Goal: Task Accomplishment & Management: Use online tool/utility

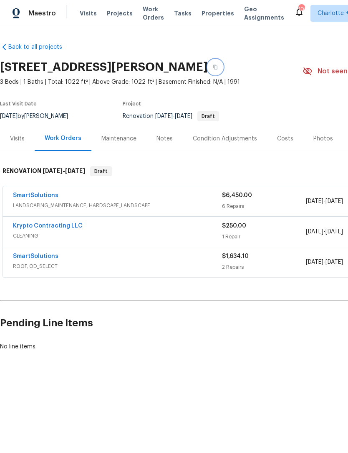
click at [213, 67] on icon "button" at bounding box center [215, 67] width 4 height 5
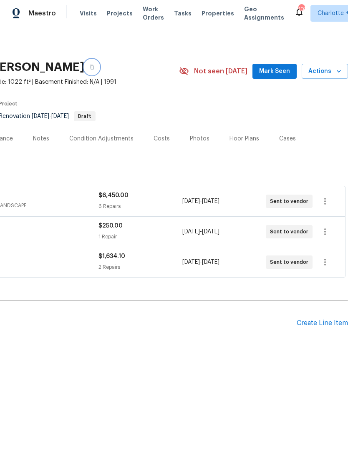
scroll to position [0, 123]
click at [323, 323] on div "Create Line Item" at bounding box center [321, 323] width 51 height 8
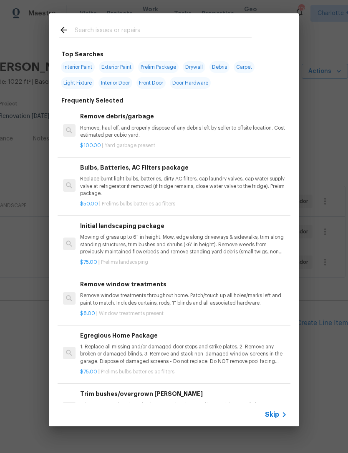
click at [124, 31] on input "text" at bounding box center [163, 31] width 177 height 13
type input "Gen"
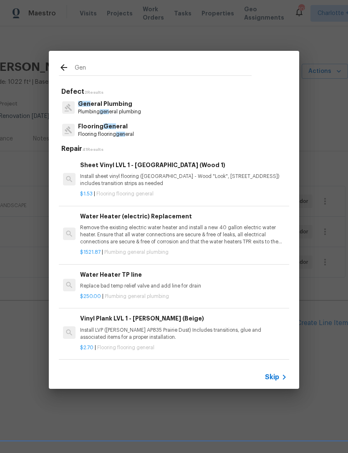
click at [130, 129] on p "Flooring Gen eral" at bounding box center [106, 126] width 56 height 9
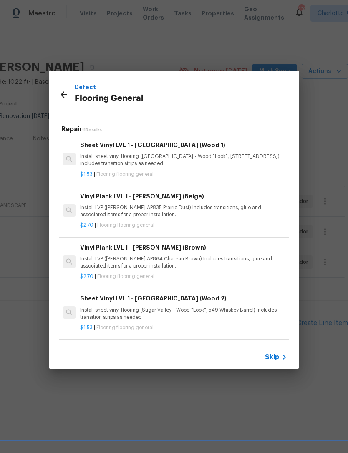
click at [129, 129] on h5 "Repair 11 Results" at bounding box center [175, 129] width 228 height 9
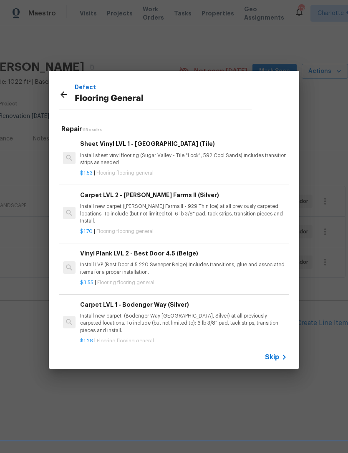
scroll to position [373, 0]
click at [233, 313] on p "Install new carpet. (Bodenger Way [GEOGRAPHIC_DATA], Silver) at all previously …" at bounding box center [183, 323] width 207 height 21
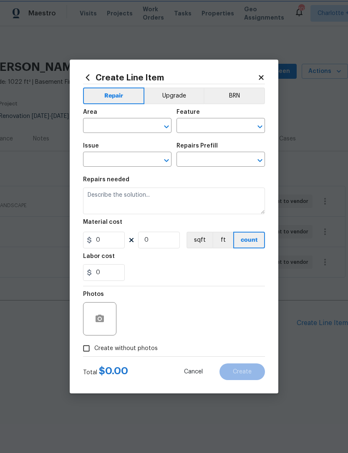
type input "Overall Flooring"
type input "Flooring General"
type input "Carpet LVL 1 - Bodenger Way (Silver) $1.28"
type textarea "Install new carpet. (Bodenger Way [GEOGRAPHIC_DATA], Silver) at all previously …"
type input "1.28"
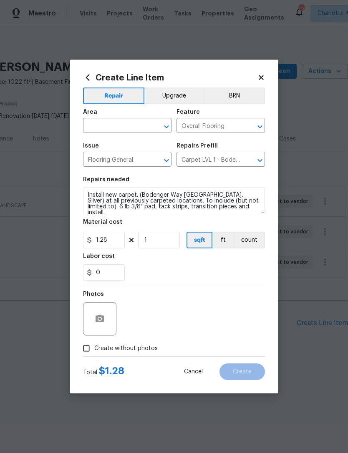
click at [234, 308] on div "Photos" at bounding box center [174, 313] width 182 height 54
click at [148, 238] on input "1" at bounding box center [159, 240] width 42 height 17
type input "400"
click at [246, 261] on div "Labor cost" at bounding box center [174, 258] width 182 height 11
click at [122, 127] on input "text" at bounding box center [115, 126] width 65 height 13
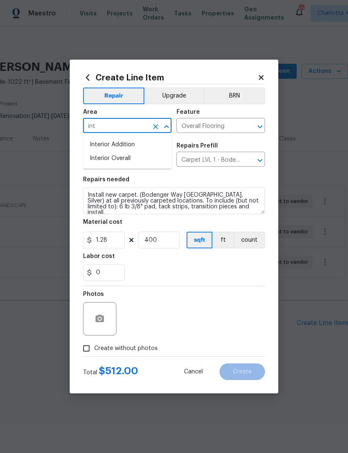
click at [137, 154] on li "Interior Overall" at bounding box center [127, 159] width 88 height 14
type input "Interior Overall"
click at [248, 263] on div "Labor cost" at bounding box center [174, 258] width 182 height 11
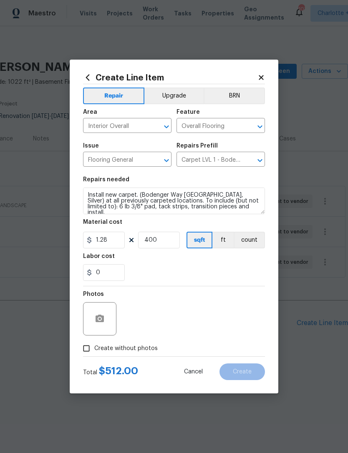
click at [83, 345] on input "Create without photos" at bounding box center [86, 348] width 16 height 16
checkbox input "true"
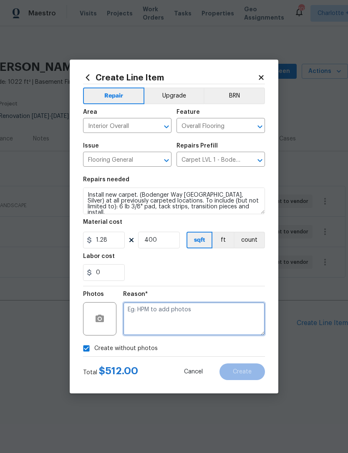
click at [192, 320] on textarea at bounding box center [194, 318] width 142 height 33
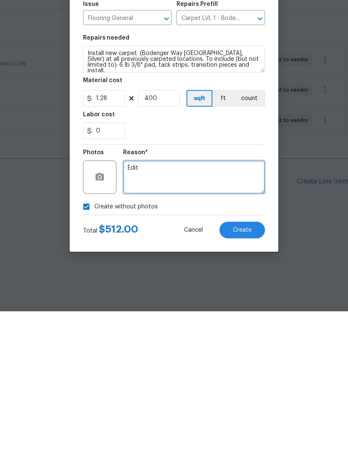
type textarea "Edit"
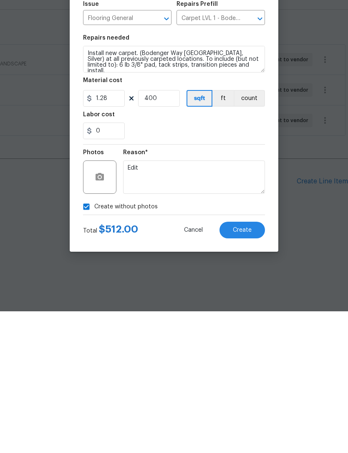
click at [222, 340] on div "Create without photos" at bounding box center [174, 348] width 182 height 16
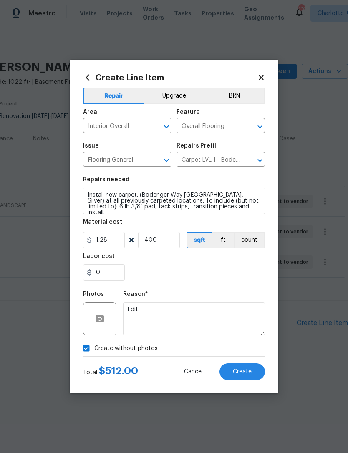
click at [243, 370] on span "Create" at bounding box center [242, 372] width 19 height 6
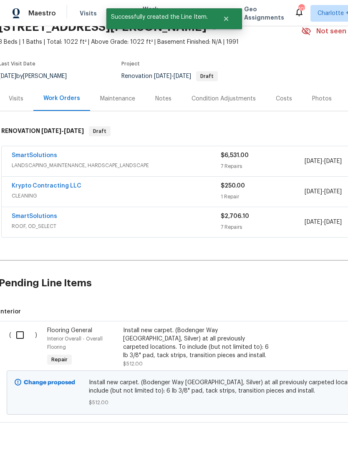
scroll to position [27, 0]
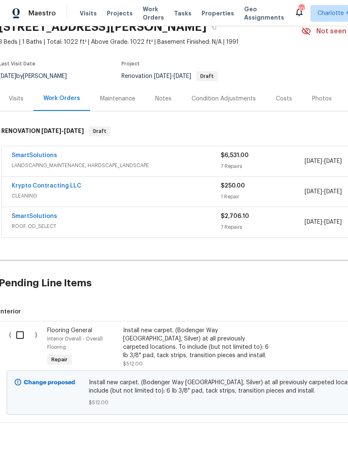
click at [20, 326] on input "checkbox" at bounding box center [23, 335] width 24 height 18
checkbox input "true"
click at [315, 435] on span "Create Work Order" at bounding box center [299, 432] width 55 height 10
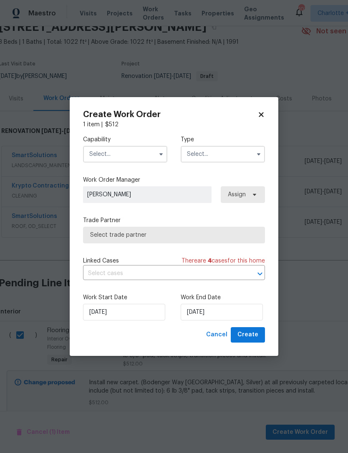
click at [138, 159] on input "text" at bounding box center [125, 154] width 84 height 17
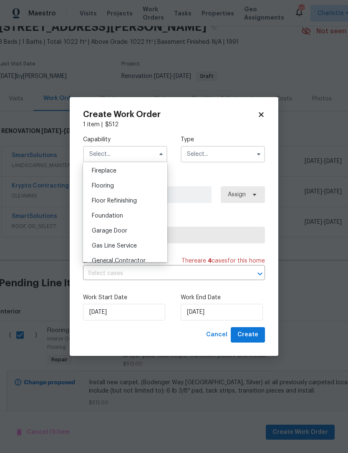
scroll to position [306, 0]
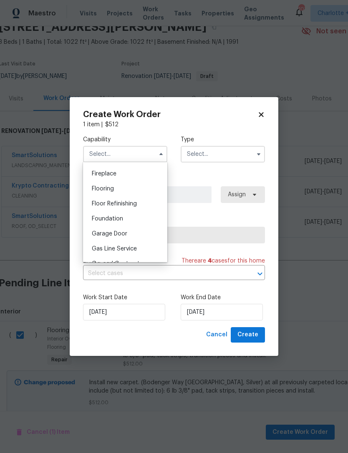
click at [118, 189] on div "Flooring" at bounding box center [125, 188] width 80 height 15
type input "Flooring"
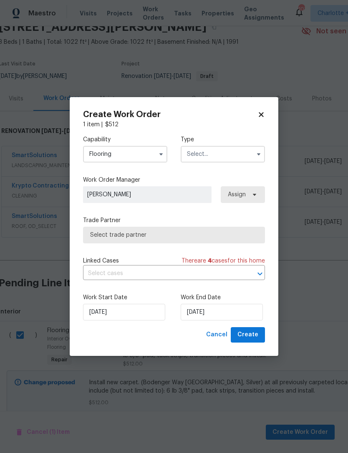
click at [212, 155] on input "text" at bounding box center [222, 154] width 84 height 17
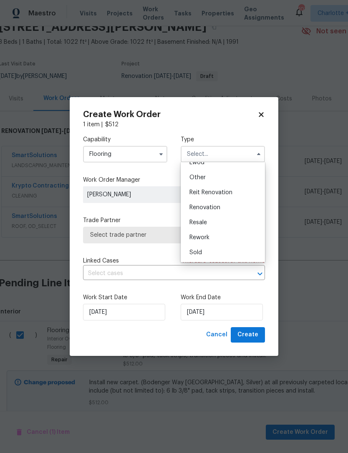
scroll to position [99, 0]
click at [217, 212] on div "Renovation" at bounding box center [223, 207] width 80 height 15
type input "Renovation"
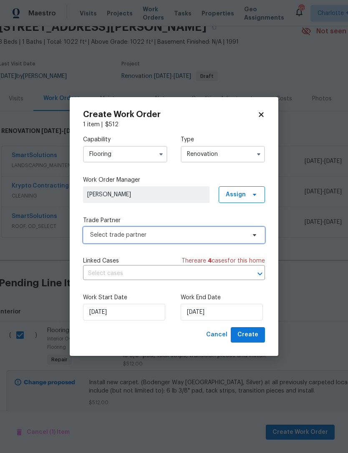
click at [228, 236] on span "Select trade partner" at bounding box center [167, 235] width 155 height 8
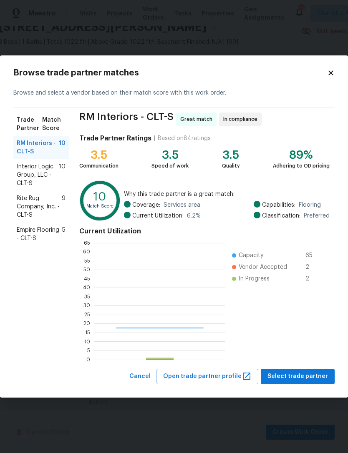
scroll to position [117, 131]
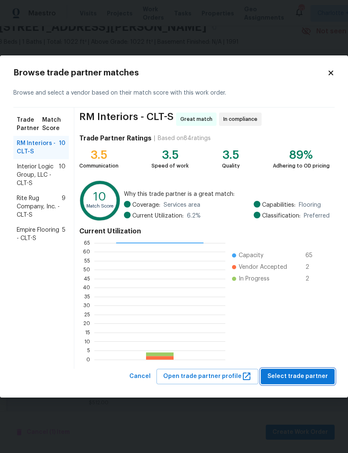
click at [303, 375] on span "Select trade partner" at bounding box center [297, 376] width 60 height 10
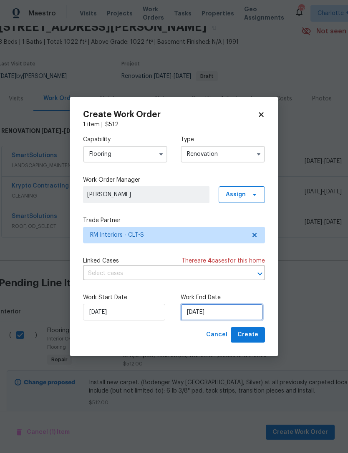
click at [224, 311] on input "[DATE]" at bounding box center [221, 312] width 82 height 17
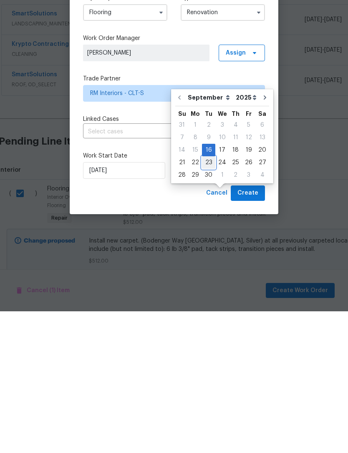
click at [209, 298] on div "23" at bounding box center [208, 304] width 13 height 12
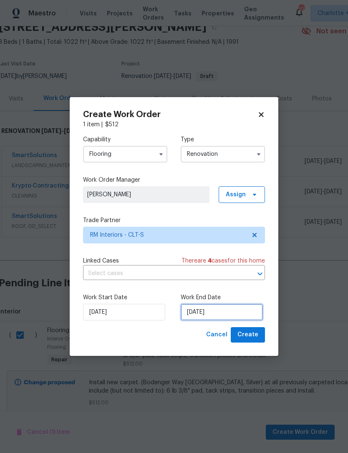
click at [222, 315] on input "[DATE]" at bounding box center [221, 312] width 82 height 17
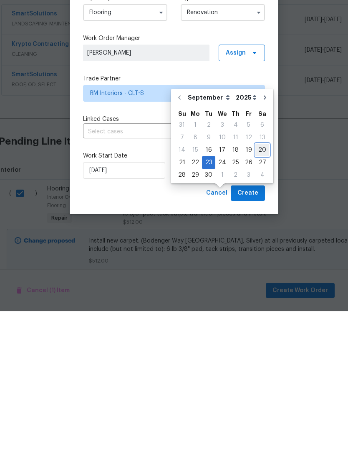
click at [260, 286] on div "20" at bounding box center [262, 292] width 14 height 12
type input "[DATE]"
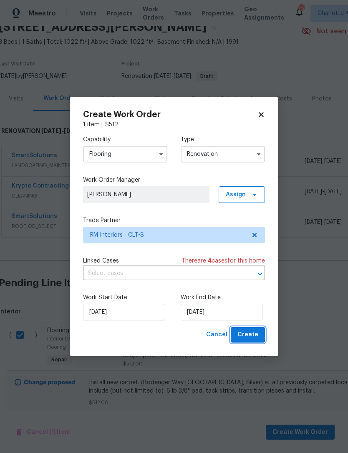
click at [251, 330] on button "Create" at bounding box center [247, 334] width 34 height 15
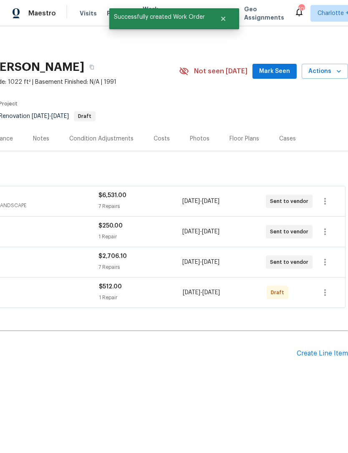
scroll to position [0, 123]
click at [327, 290] on icon "button" at bounding box center [325, 293] width 10 height 10
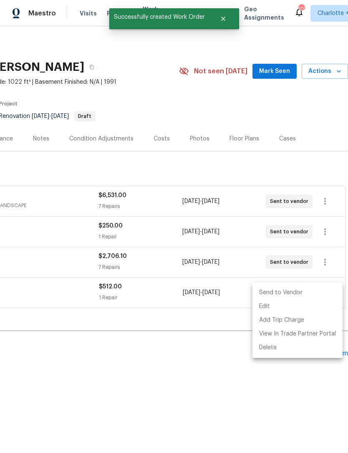
click at [294, 293] on li "Send to Vendor" at bounding box center [297, 293] width 90 height 14
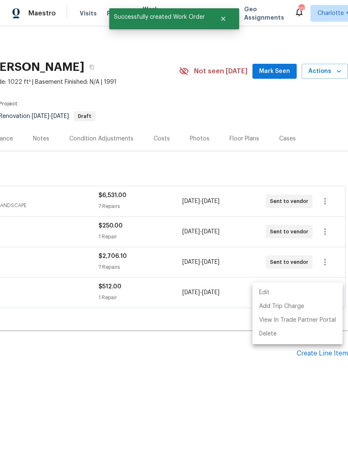
click at [227, 346] on div at bounding box center [174, 226] width 348 height 453
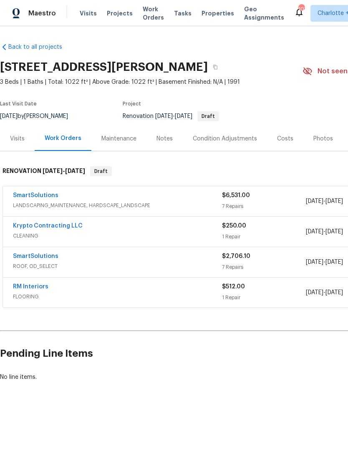
scroll to position [0, 0]
